Goal: Information Seeking & Learning: Understand process/instructions

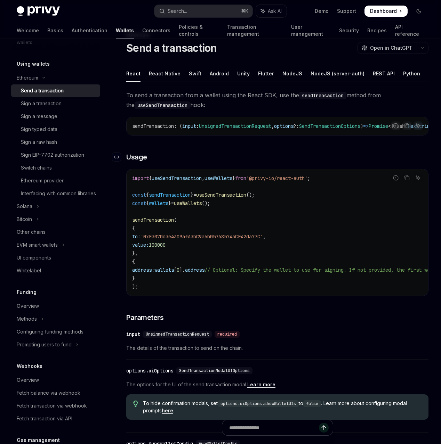
scroll to position [39, 0]
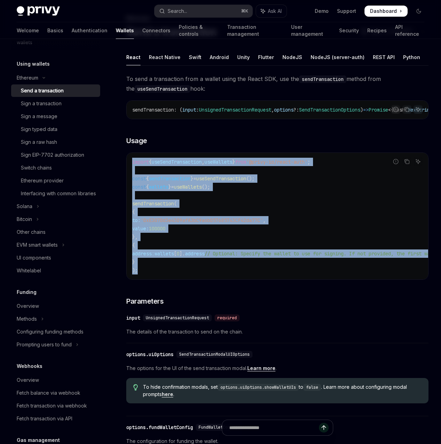
copy code "import { useSendTransaction , useWallets } from '@privy-io/react-auth' ; const …"
drag, startPoint x: 176, startPoint y: 356, endPoint x: 161, endPoint y: 217, distance: 139.2
click at [161, 217] on div "import { useSendTransaction , useWallets } from '@privy-io/react-auth' ; const …" at bounding box center [277, 216] width 301 height 127
click at [62, 108] on div "Sign a transaction" at bounding box center [41, 103] width 41 height 8
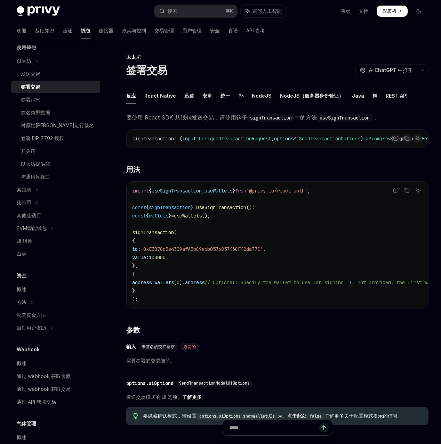
type textarea "*"
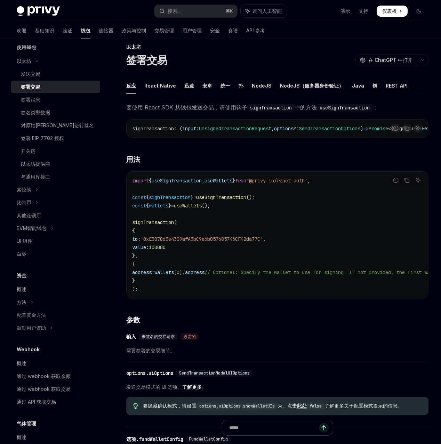
scroll to position [18, 0]
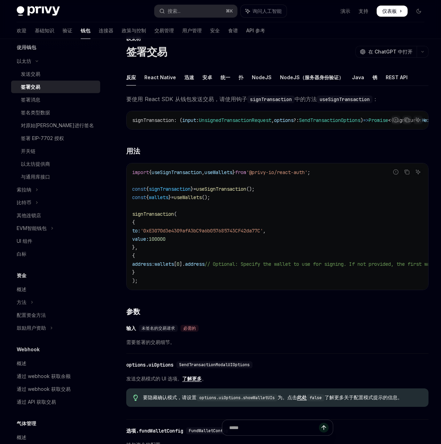
click at [243, 104] on span "要使用 React SDK 从钱包发送交易，请使用钩子 signTransaction 中的方法 useSignTransaction ：" at bounding box center [277, 99] width 302 height 10
click at [68, 78] on div "发送交易" at bounding box center [58, 74] width 75 height 8
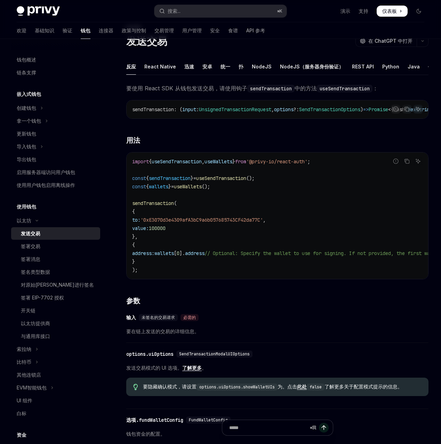
scroll to position [34, 0]
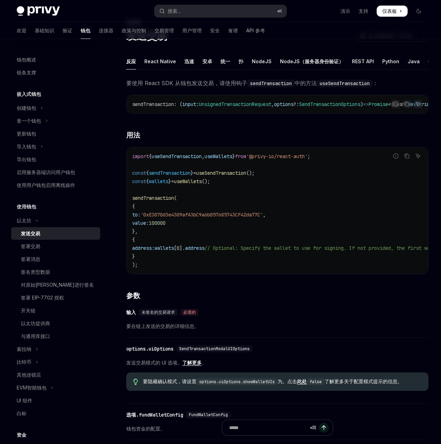
click at [140, 293] on div "以太坊 发送交易 OpenAI 在 ChatGPT 中打开 OpenAI 在 ChatGPT 中打开 反应 React Native 迅速 [PERSON_N…" at bounding box center [211, 349] width 435 height 662
click at [84, 251] on div "签署交易" at bounding box center [58, 246] width 75 height 8
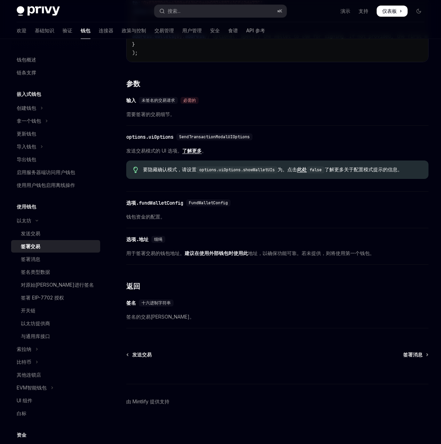
scroll to position [440, 0]
click at [67, 238] on div "发送交易" at bounding box center [58, 234] width 75 height 8
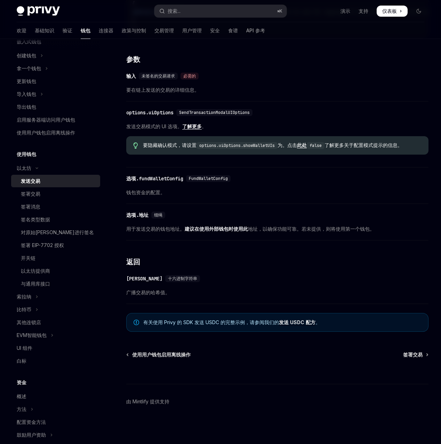
scroll to position [65, 0]
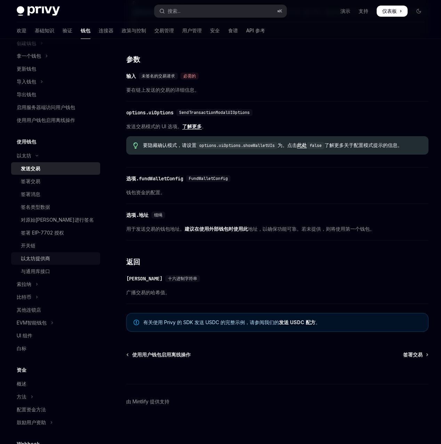
click at [66, 263] on div "以太坊提供商" at bounding box center [58, 259] width 75 height 8
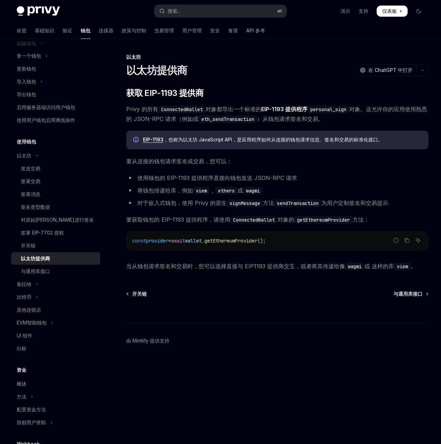
scroll to position [91, 0]
drag, startPoint x: 167, startPoint y: 286, endPoint x: 233, endPoint y: 288, distance: 66.8
click at [233, 270] on font "当从钱包请求签名和交易时，您可以选择直接与 EIP1193 提供商交互，或者将其传递给像" at bounding box center [235, 266] width 219 height 7
click at [254, 270] on font "当从钱包请求签名和交易时，您可以选择直接与 EIP1193 提供商交互，或者将其传递给像" at bounding box center [235, 266] width 219 height 7
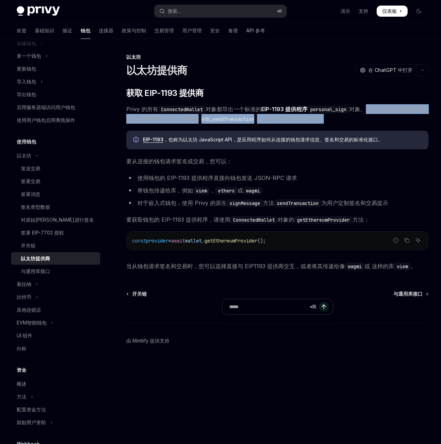
drag, startPoint x: 233, startPoint y: 149, endPoint x: 319, endPoint y: 155, distance: 86.1
click at [319, 124] on span "Privy 的所有 ConnectedWallet 对象都导出一个标准的 EIP-1193 提供程序 personal_sign 对象。这允许你的应用使用熟悉…" at bounding box center [277, 113] width 302 height 19
click at [337, 124] on span "Privy 的所有 ConnectedWallet 对象都导出一个标准的 EIP-1193 提供程序 personal_sign 对象。这允许你的应用使用熟悉…" at bounding box center [277, 113] width 302 height 19
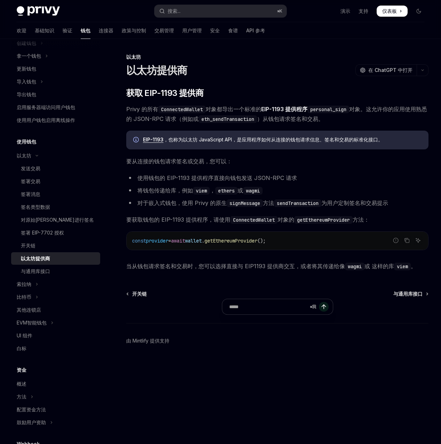
click at [81, 263] on div "以太坊提供商" at bounding box center [58, 259] width 75 height 8
click at [37, 171] on font "发送交易" at bounding box center [30, 169] width 19 height 6
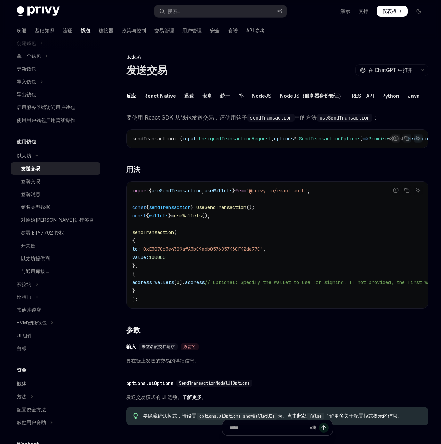
click at [202, 219] on span "useWallets" at bounding box center [188, 216] width 28 height 6
click at [60, 250] on div "开关链" at bounding box center [58, 246] width 75 height 8
type textarea "*"
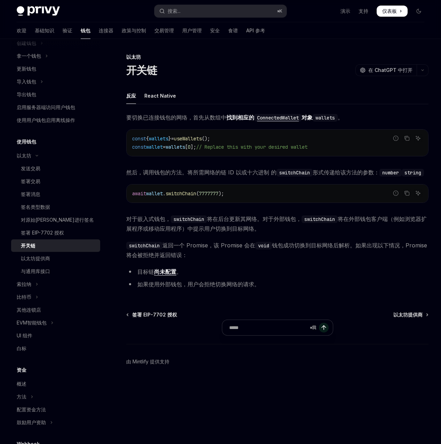
scroll to position [22, 0]
click at [248, 292] on div "要切换已连接钱包的网络，首先 从数组中 找到相应的 ConnectedWallet 对象 wallets 。 报告错误代码 复制 询问人工智能 const {…" at bounding box center [277, 202] width 302 height 179
